Goal: Check status: Check status

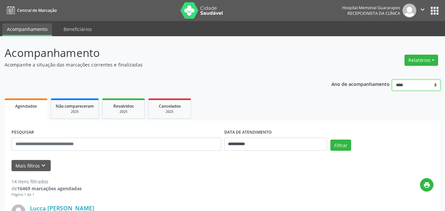
click at [423, 87] on select "**** **** **** **** ****" at bounding box center [416, 85] width 48 height 11
drag, startPoint x: 329, startPoint y: 94, endPoint x: 321, endPoint y: 98, distance: 8.4
drag, startPoint x: 420, startPoint y: 53, endPoint x: 422, endPoint y: 60, distance: 7.4
click at [421, 58] on div "Relatórios Agendamentos Procedimentos realizados" at bounding box center [421, 60] width 38 height 16
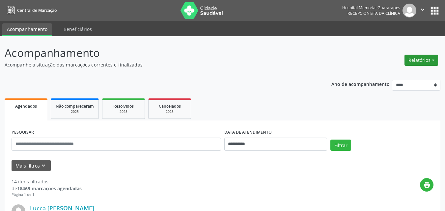
click at [422, 60] on button "Relatórios" at bounding box center [421, 60] width 34 height 11
click at [383, 74] on link "Agendamentos" at bounding box center [402, 74] width 71 height 9
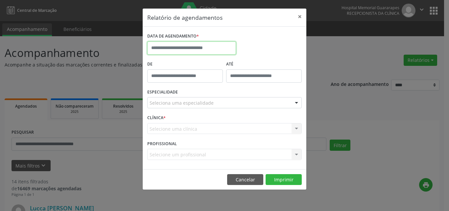
click at [192, 47] on input "text" at bounding box center [191, 47] width 89 height 13
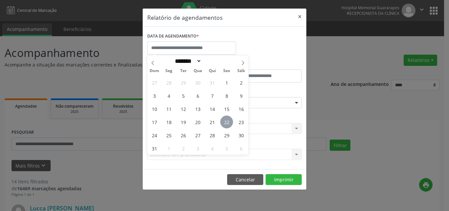
click at [228, 121] on span "22" at bounding box center [226, 122] width 13 height 13
type input "**********"
click at [228, 121] on span "22" at bounding box center [226, 122] width 13 height 13
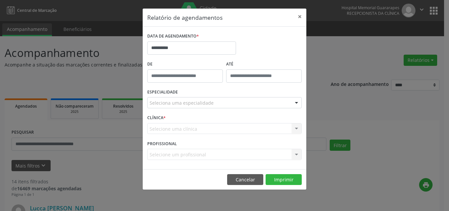
click at [228, 104] on div "Seleciona uma especialidade" at bounding box center [224, 102] width 155 height 11
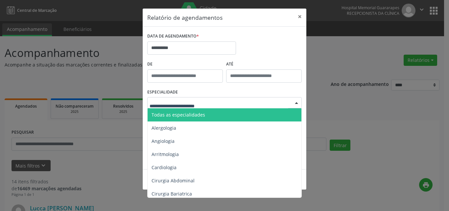
click at [216, 117] on span "Todas as especialidades" at bounding box center [225, 114] width 155 height 13
